Goal: Navigation & Orientation: Find specific page/section

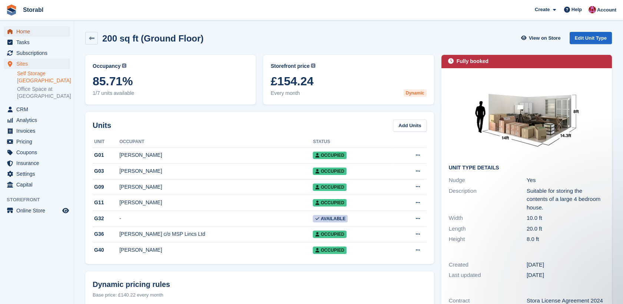
click at [31, 30] on span "Home" at bounding box center [38, 31] width 44 height 10
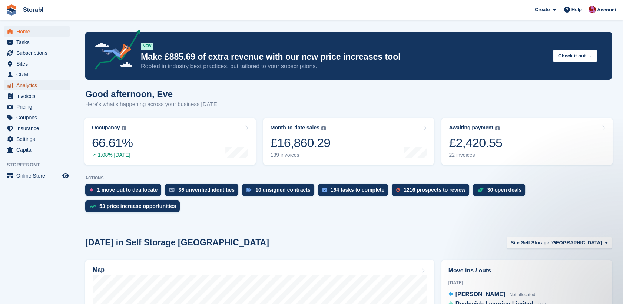
click at [26, 86] on span "Analytics" at bounding box center [38, 85] width 44 height 10
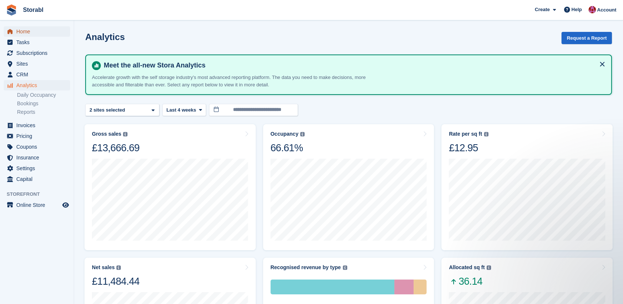
click at [25, 31] on span "Home" at bounding box center [38, 31] width 44 height 10
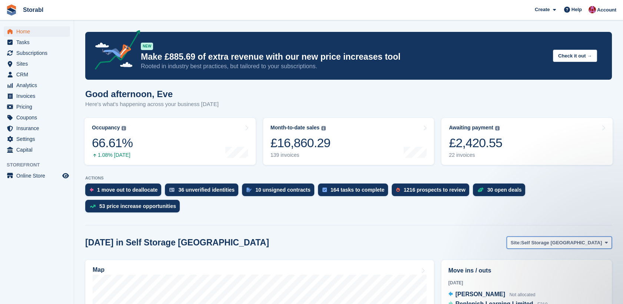
click at [598, 239] on span "Self Storage [GEOGRAPHIC_DATA]" at bounding box center [561, 242] width 81 height 7
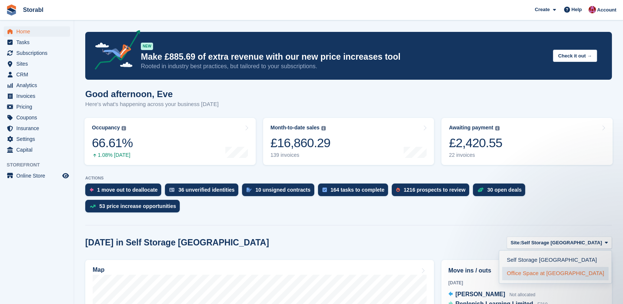
click at [569, 267] on link "Office Space at [GEOGRAPHIC_DATA]" at bounding box center [555, 273] width 106 height 13
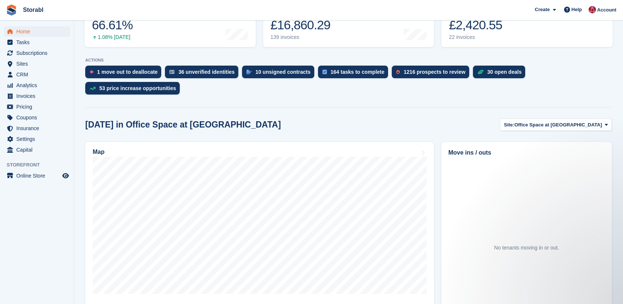
scroll to position [123, 0]
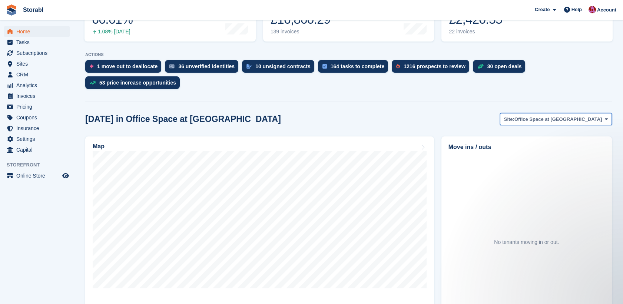
click at [592, 116] on span "Office Space at [GEOGRAPHIC_DATA]" at bounding box center [558, 119] width 87 height 7
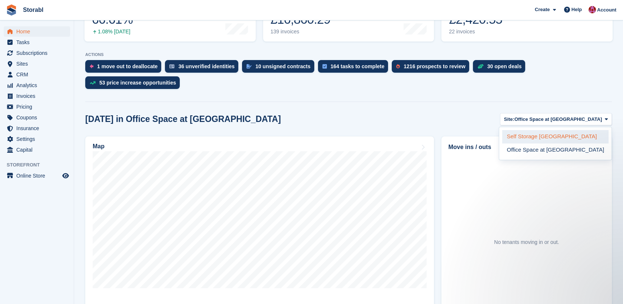
click at [567, 130] on link "Self Storage [GEOGRAPHIC_DATA]" at bounding box center [555, 136] width 106 height 13
